Goal: Information Seeking & Learning: Learn about a topic

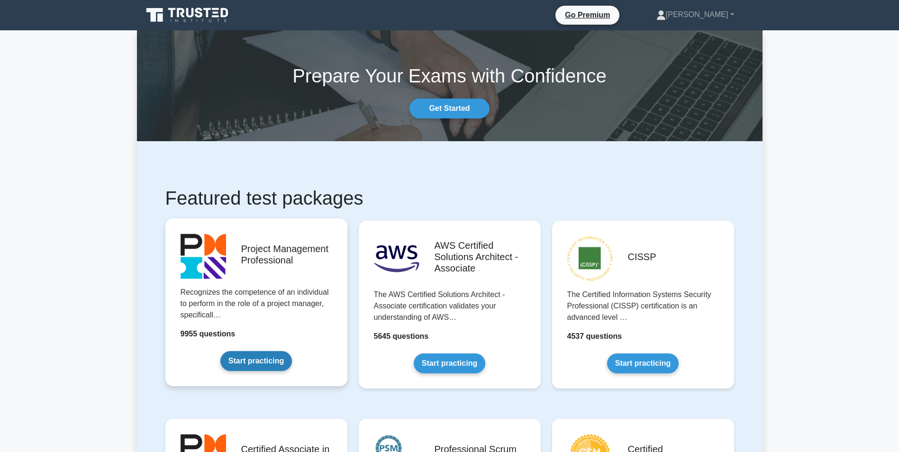
click at [288, 351] on link "Start practicing" at bounding box center [256, 361] width 72 height 20
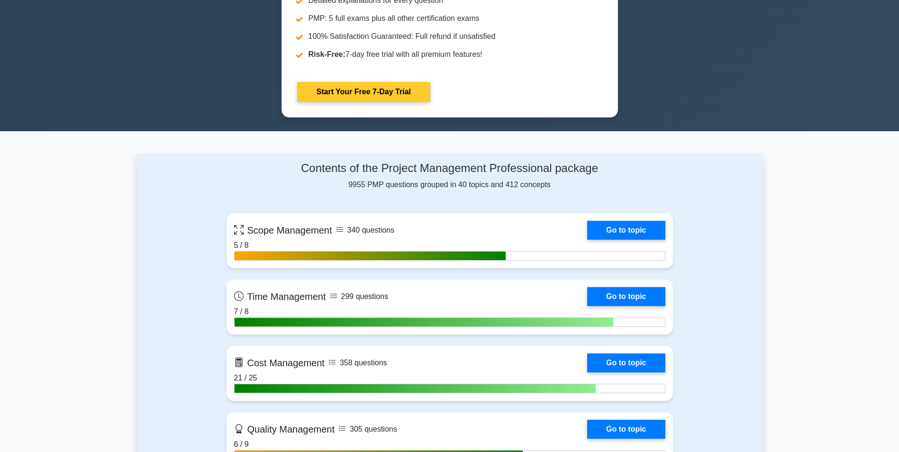
scroll to position [568, 0]
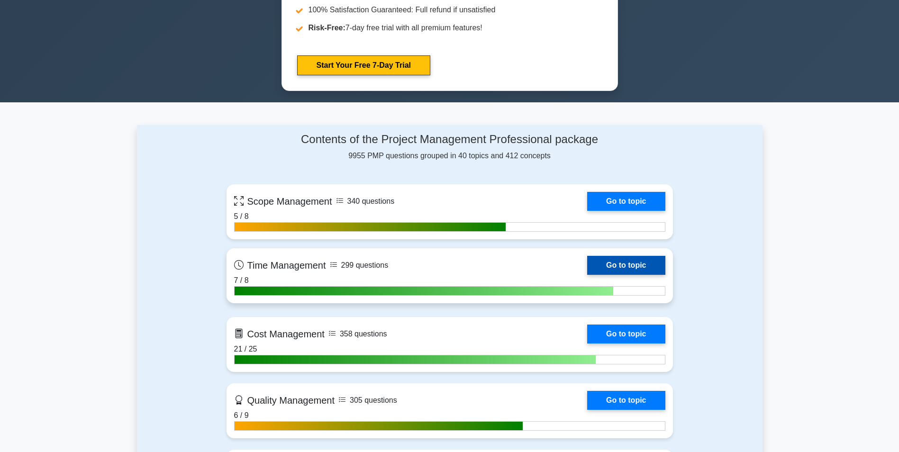
drag, startPoint x: 395, startPoint y: 262, endPoint x: 397, endPoint y: 273, distance: 11.5
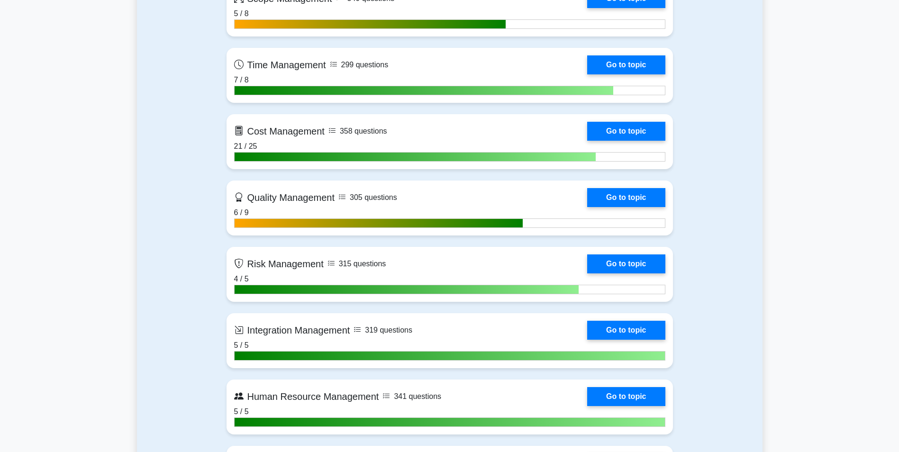
drag, startPoint x: 195, startPoint y: 252, endPoint x: 193, endPoint y: 270, distance: 18.2
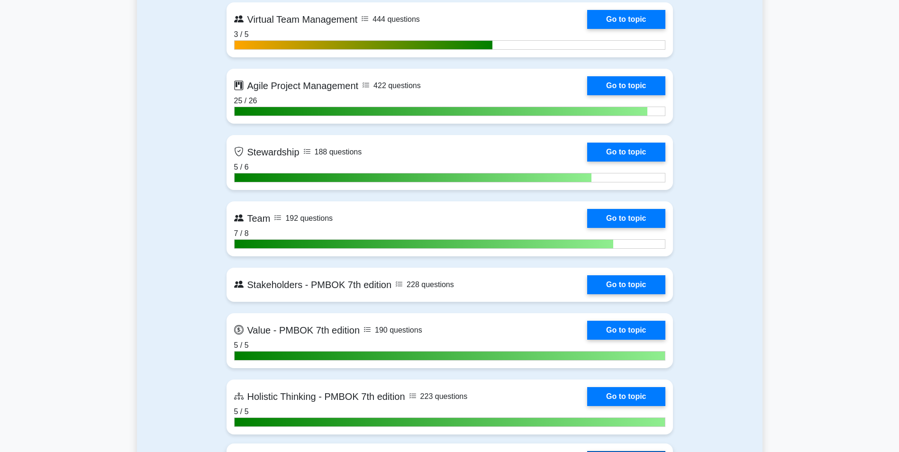
scroll to position [2575, 0]
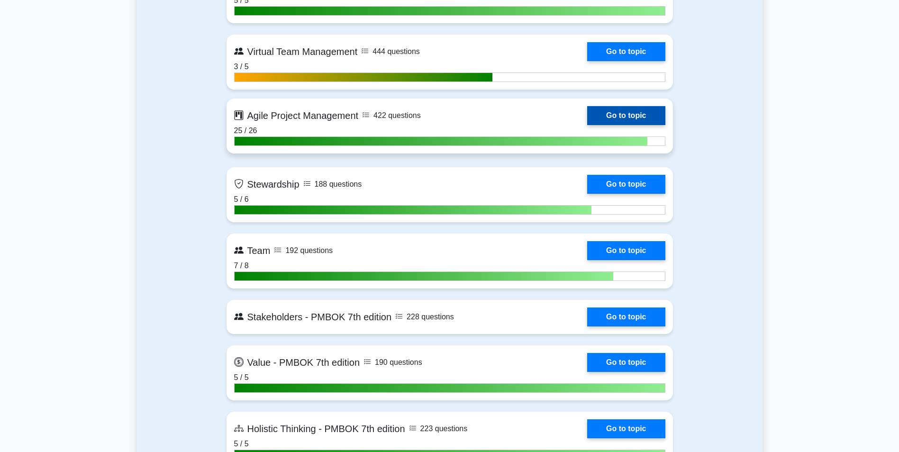
click at [587, 123] on link "Go to topic" at bounding box center [626, 115] width 78 height 19
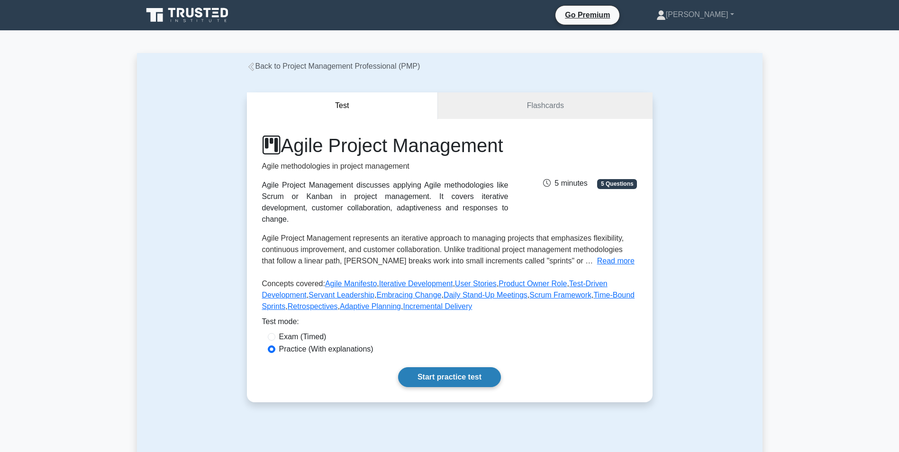
click at [425, 387] on link "Start practice test" at bounding box center [449, 377] width 103 height 20
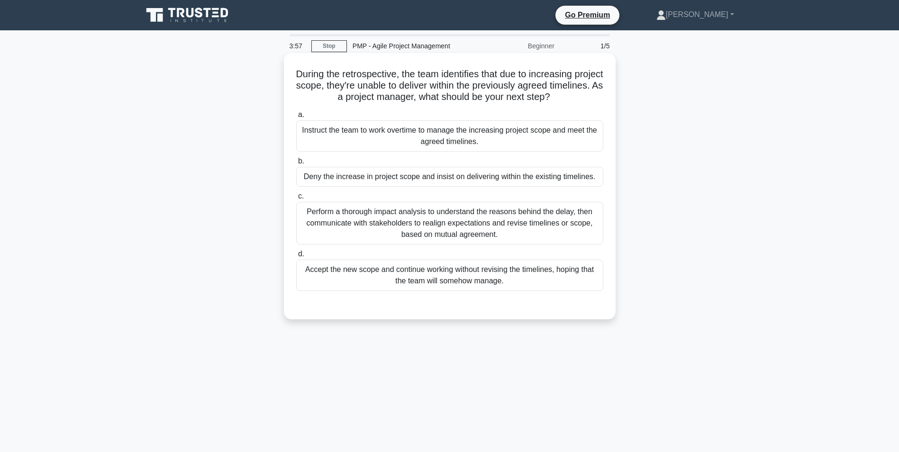
click at [518, 224] on div "Perform a thorough impact analysis to understand the reasons behind the delay, …" at bounding box center [449, 223] width 307 height 43
click at [296, 199] on input "c. Perform a thorough impact analysis to understand the reasons behind the dela…" at bounding box center [296, 196] width 0 height 6
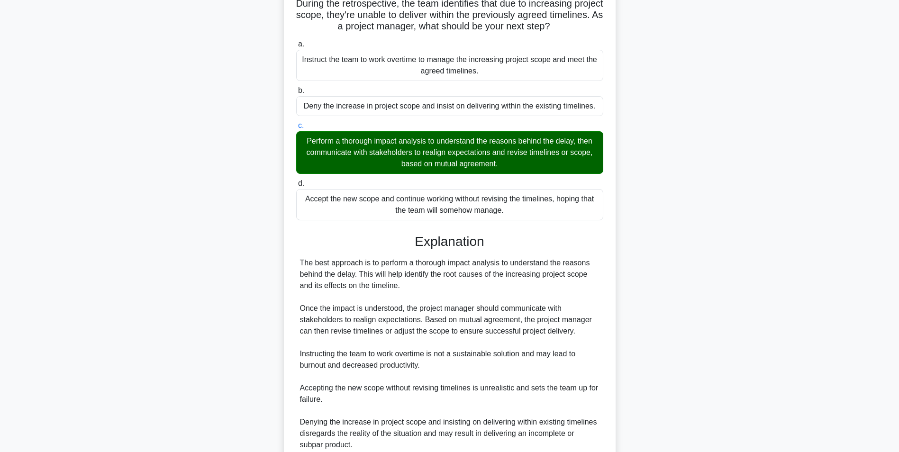
scroll to position [155, 0]
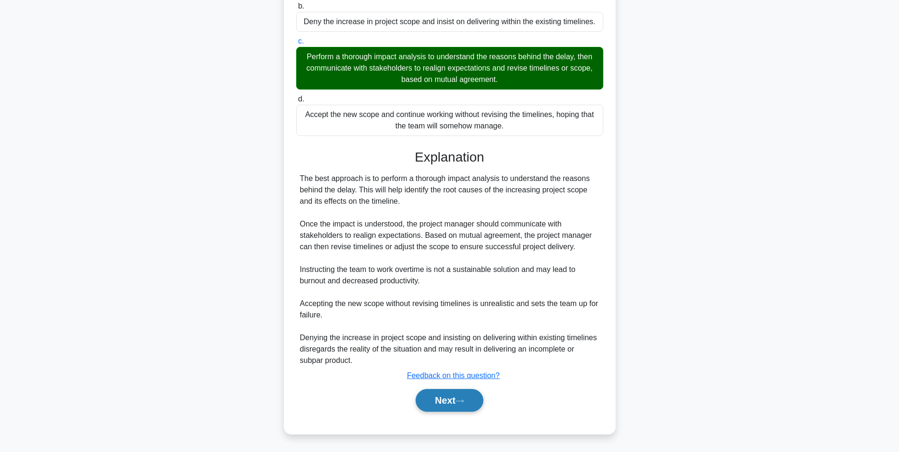
click at [478, 404] on button "Next" at bounding box center [449, 400] width 68 height 23
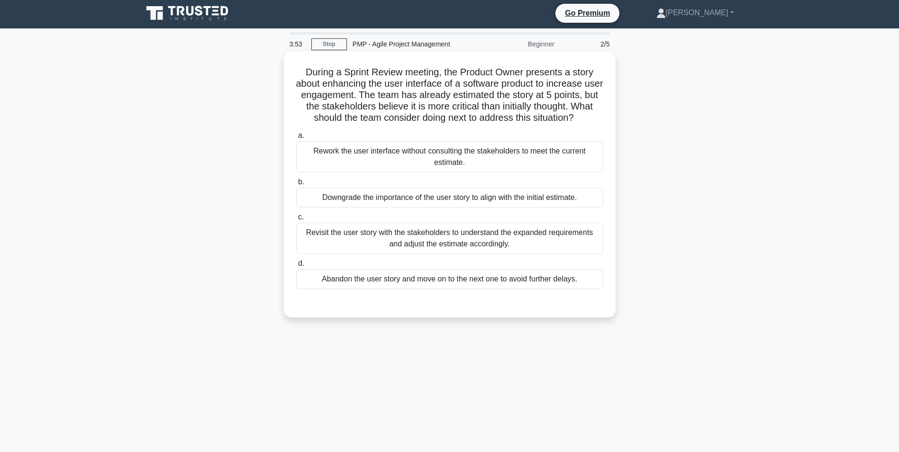
scroll to position [0, 0]
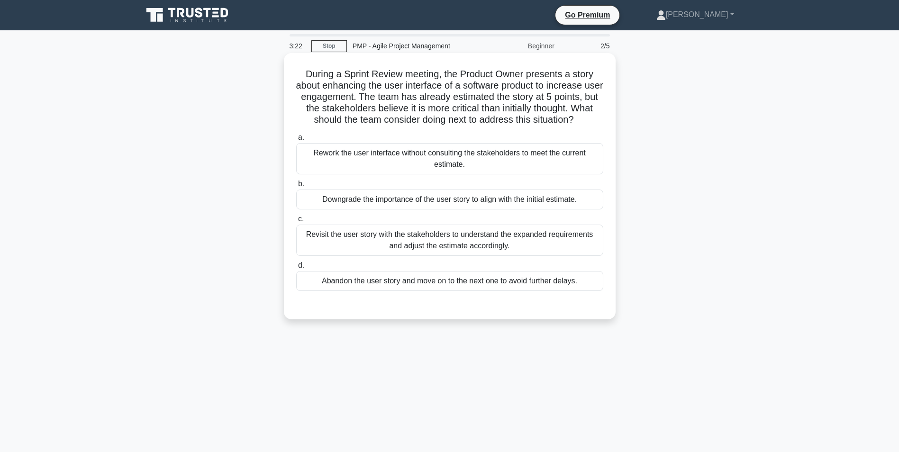
click at [506, 240] on div "Revisit the user story with the stakeholders to understand the expanded require…" at bounding box center [449, 240] width 307 height 31
click at [296, 222] on input "c. Revisit the user story with the stakeholders to understand the expanded requ…" at bounding box center [296, 219] width 0 height 6
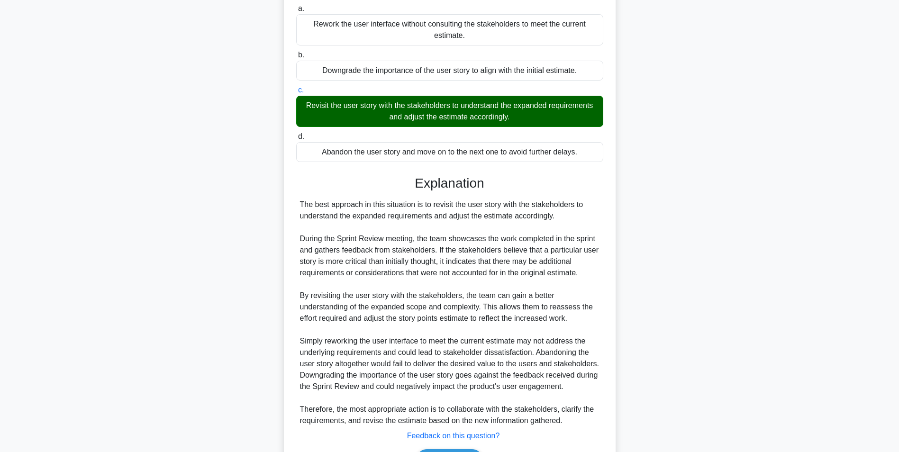
scroll to position [189, 0]
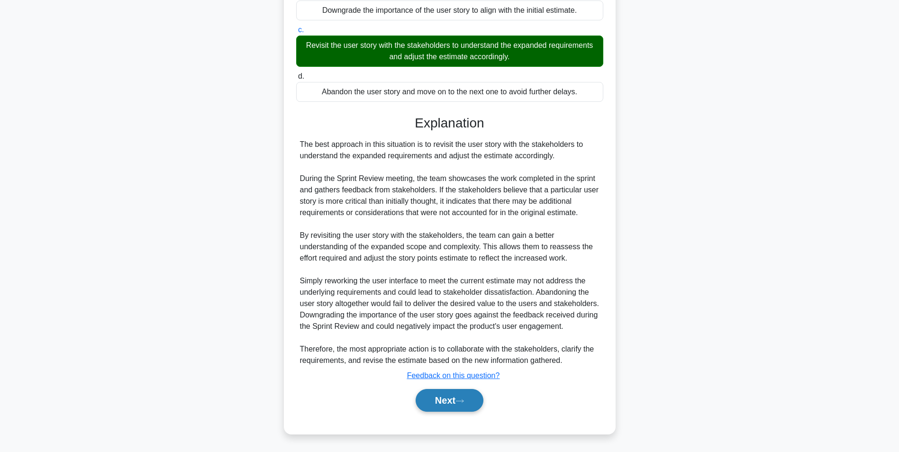
click at [444, 402] on button "Next" at bounding box center [449, 400] width 68 height 23
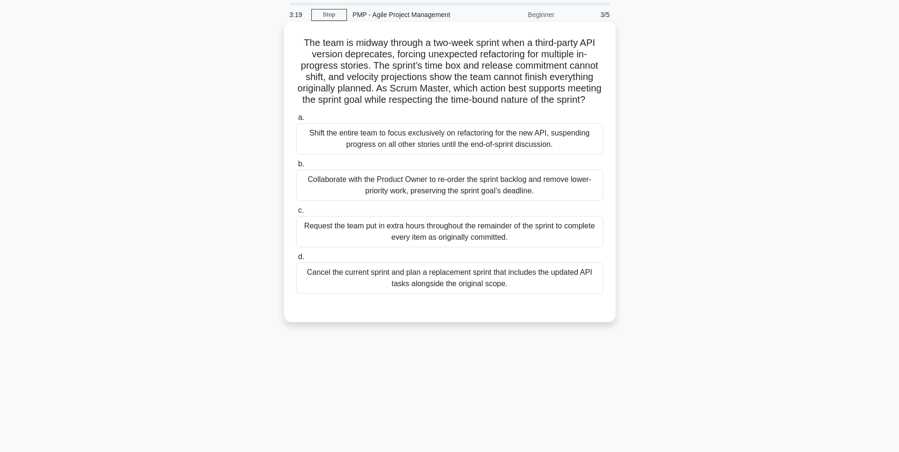
scroll to position [0, 0]
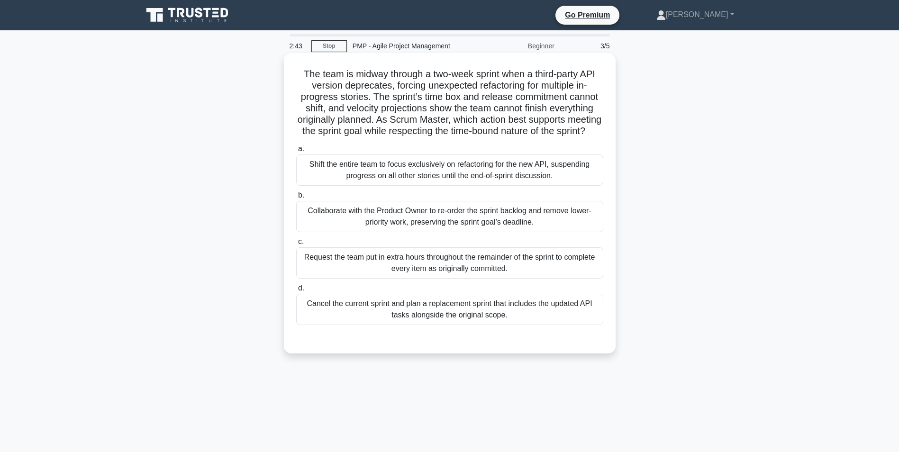
click at [523, 226] on div "Collaborate with the Product Owner to re-order the sprint backlog and remove lo…" at bounding box center [449, 216] width 307 height 31
click at [296, 199] on input "b. Collaborate with the Product Owner to re-order the sprint backlog and remove…" at bounding box center [296, 195] width 0 height 6
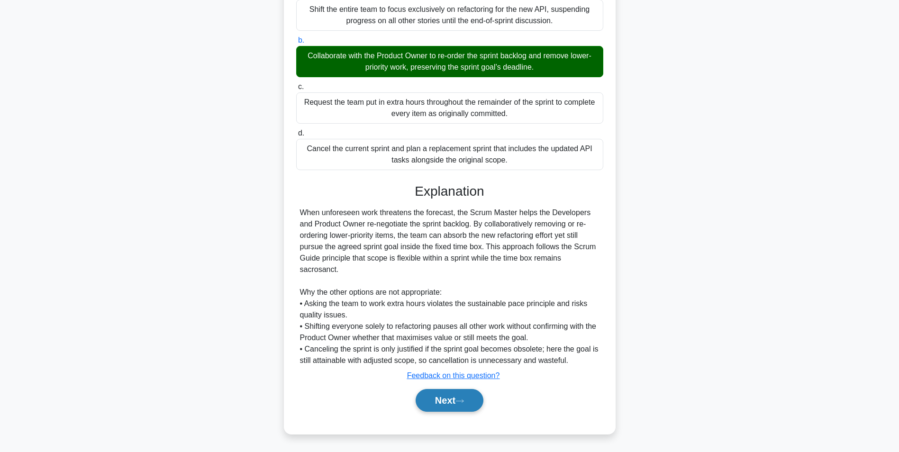
click at [451, 405] on button "Next" at bounding box center [449, 400] width 68 height 23
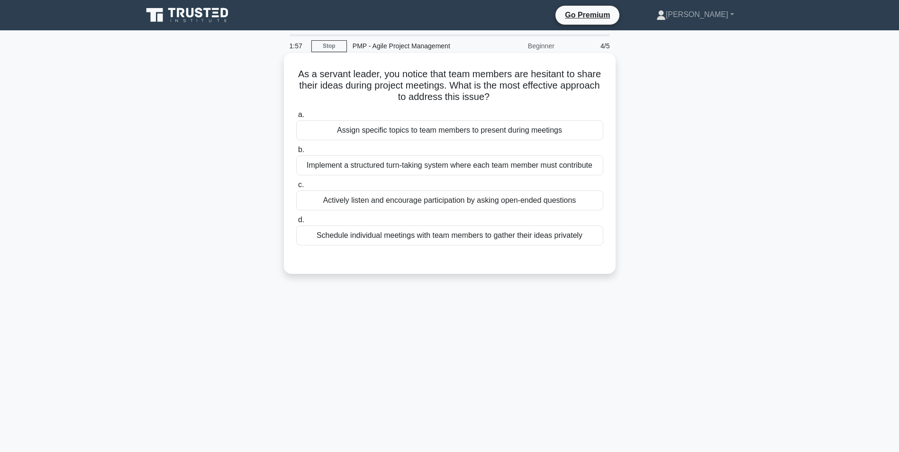
click at [454, 167] on div "Implement a structured turn-taking system where each team member must contribute" at bounding box center [449, 165] width 307 height 20
click at [296, 153] on input "b. Implement a structured turn-taking system where each team member must contri…" at bounding box center [296, 150] width 0 height 6
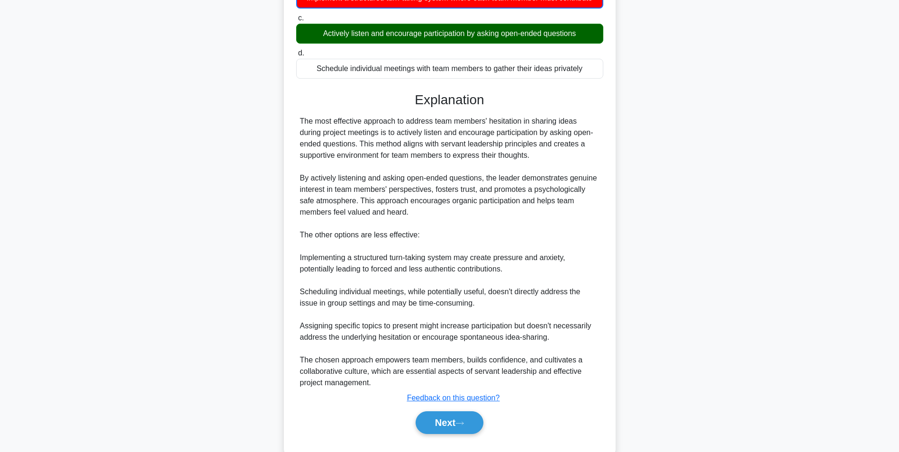
scroll to position [190, 0]
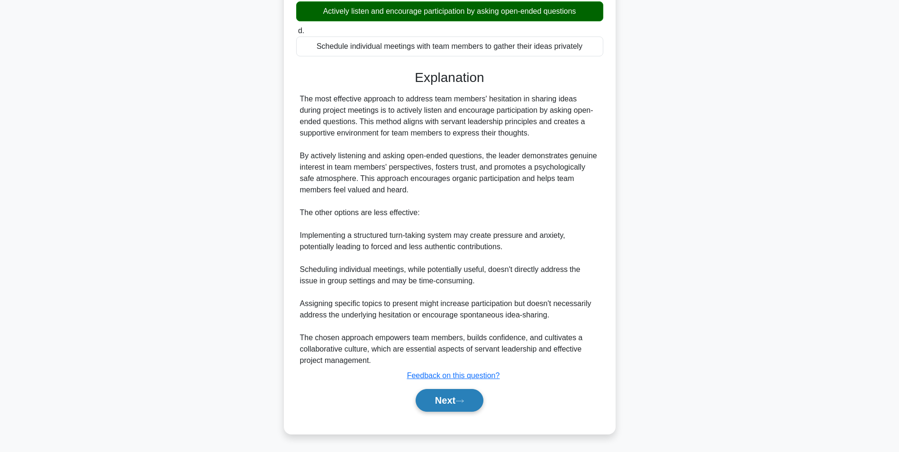
click at [457, 395] on button "Next" at bounding box center [449, 400] width 68 height 23
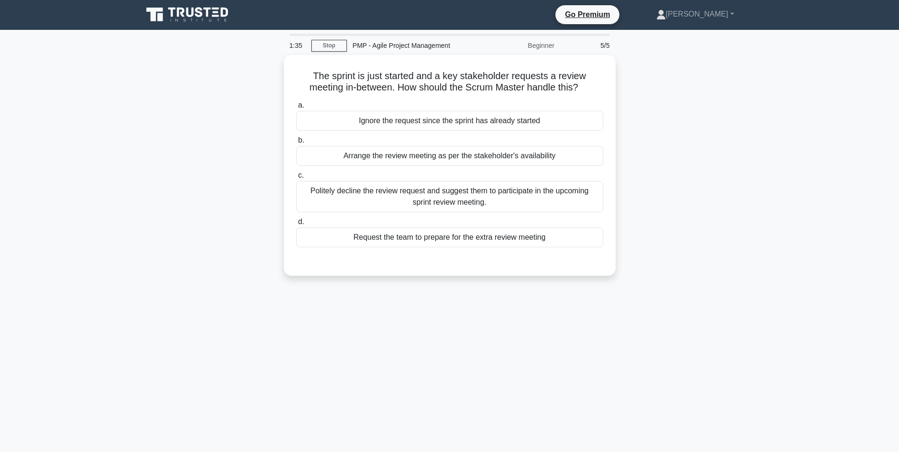
scroll to position [0, 0]
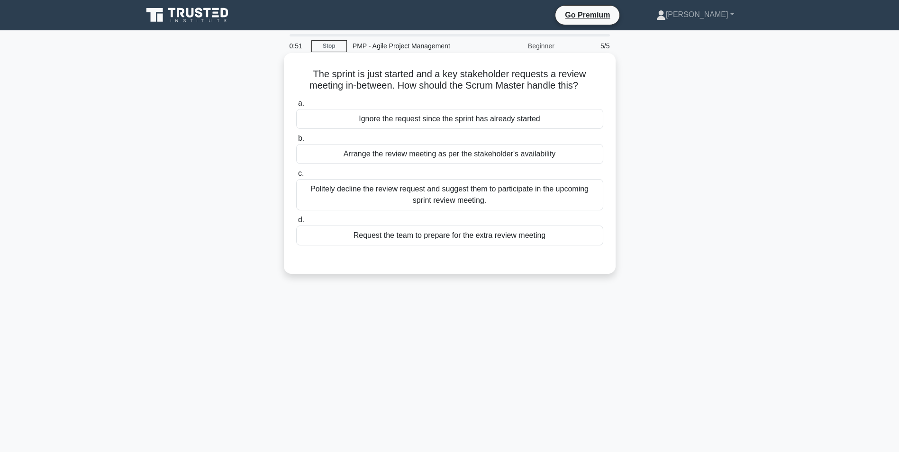
click at [450, 200] on div "Politely decline the review request and suggest them to participate in the upco…" at bounding box center [449, 194] width 307 height 31
click at [296, 177] on input "c. Politely decline the review request and suggest them to participate in the u…" at bounding box center [296, 174] width 0 height 6
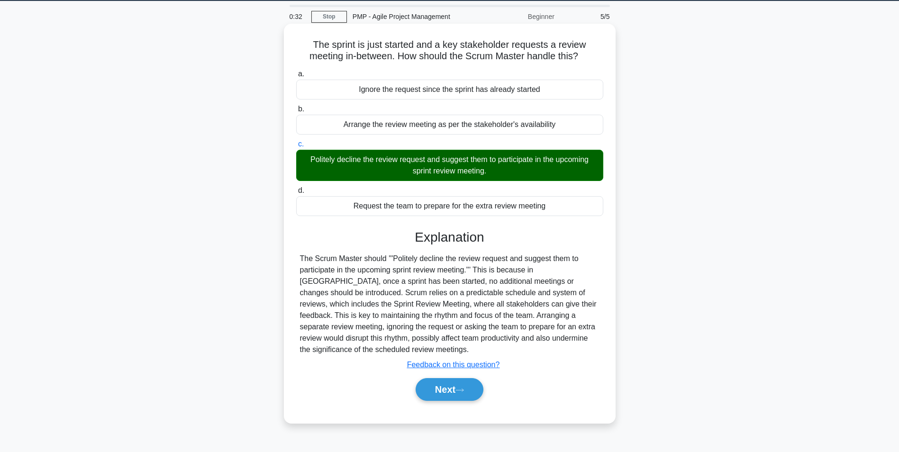
scroll to position [60, 0]
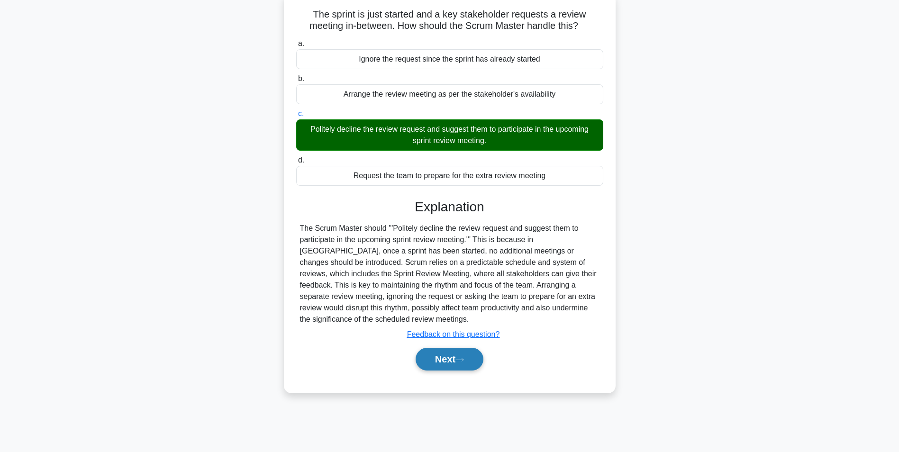
click at [445, 362] on button "Next" at bounding box center [449, 359] width 68 height 23
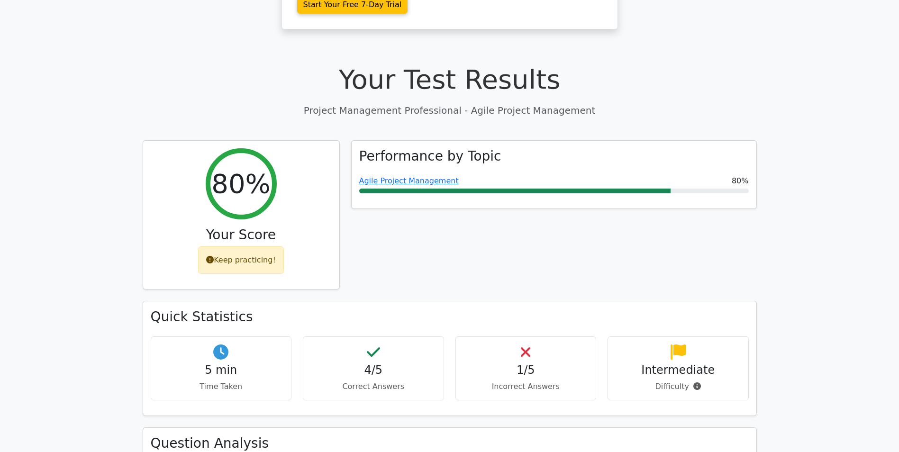
scroll to position [379, 0]
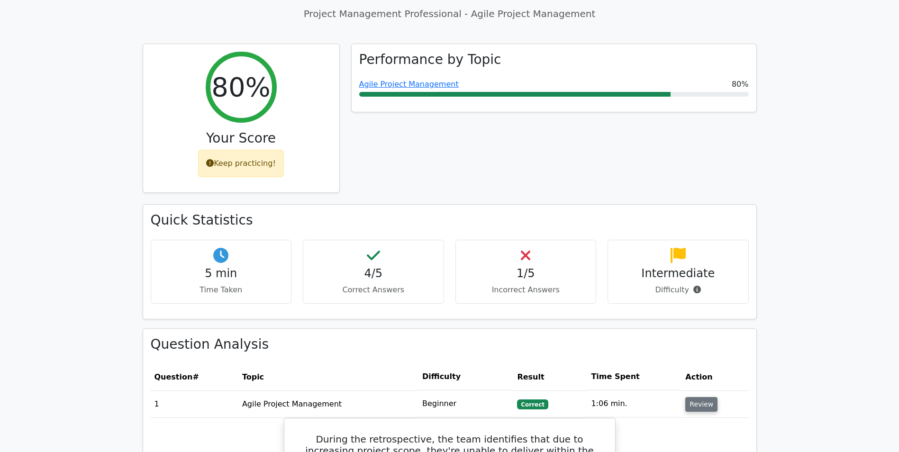
click at [694, 397] on button "Review" at bounding box center [701, 404] width 32 height 15
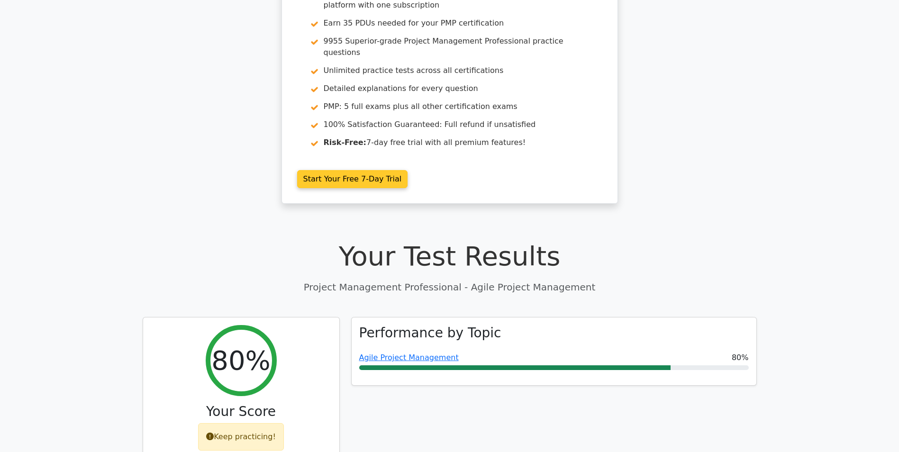
scroll to position [0, 0]
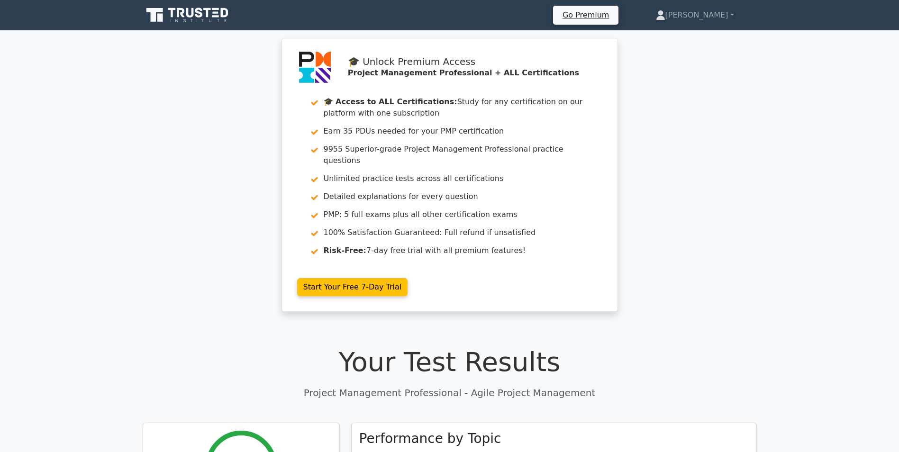
click at [176, 24] on icon at bounding box center [188, 15] width 91 height 18
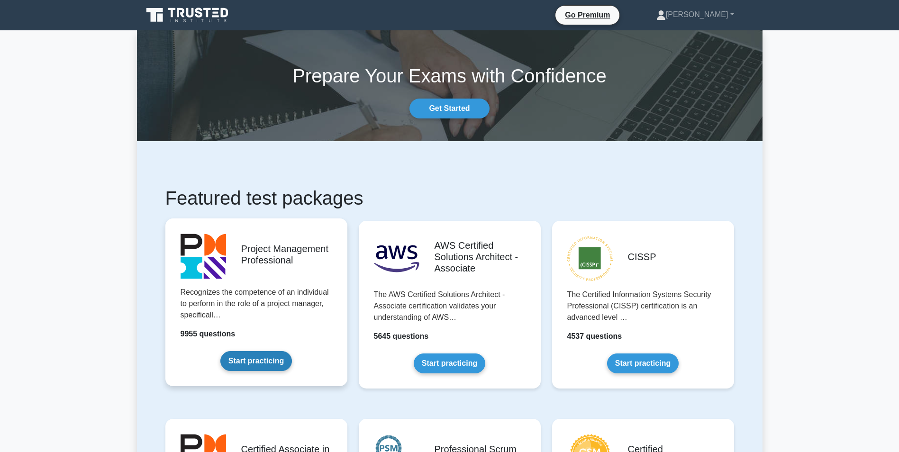
click at [287, 351] on link "Start practicing" at bounding box center [256, 361] width 72 height 20
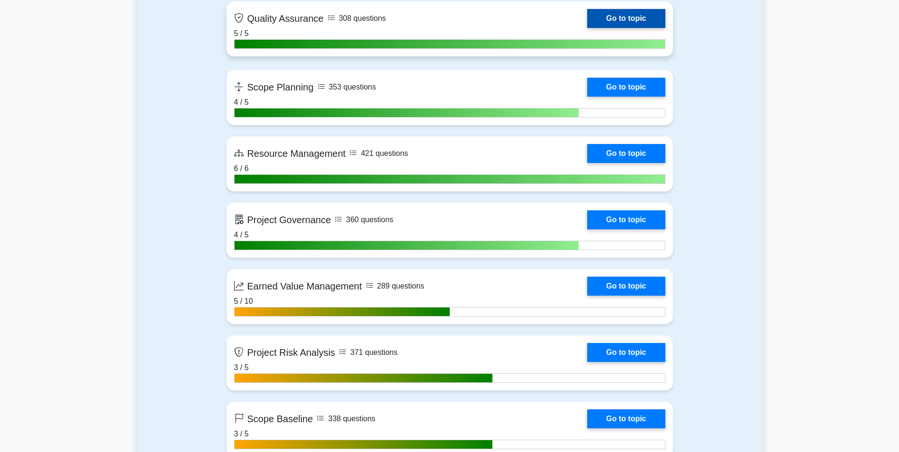
scroll to position [1753, 0]
